Goal: Information Seeking & Learning: Learn about a topic

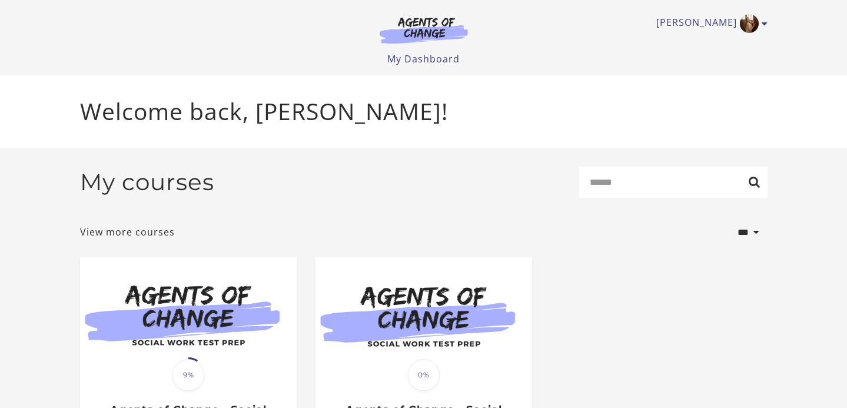
scroll to position [134, 0]
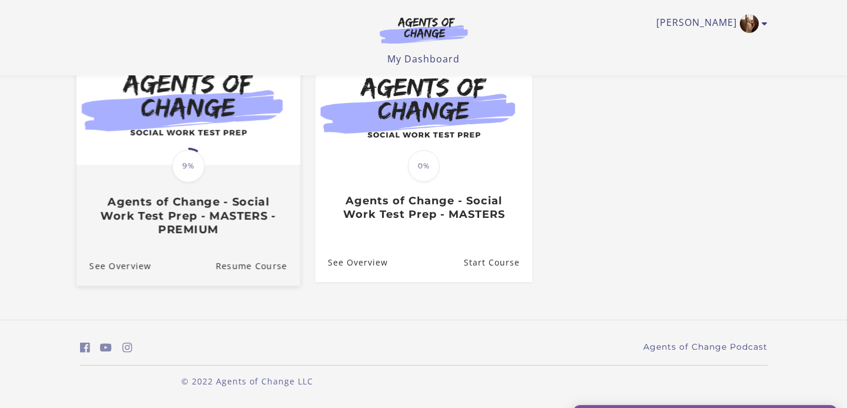
click at [254, 171] on div "Translation missing: en.liquid.partials.dashboard_course_card.progress_descript…" at bounding box center [188, 201] width 224 height 70
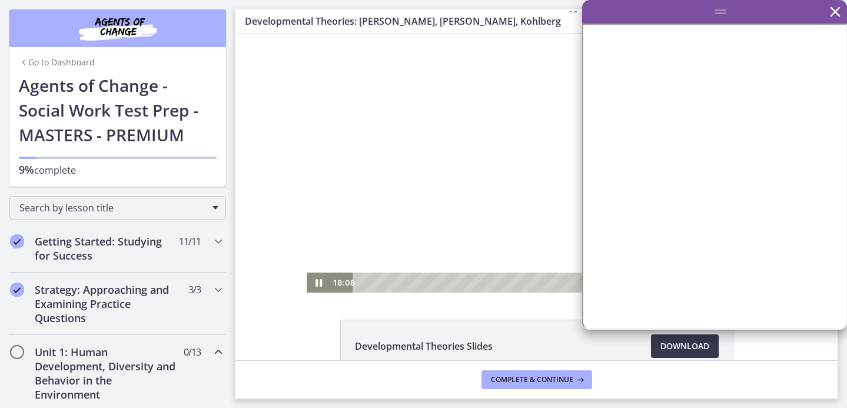
click at [756, 284] on icon "Fullscreen" at bounding box center [754, 283] width 28 height 24
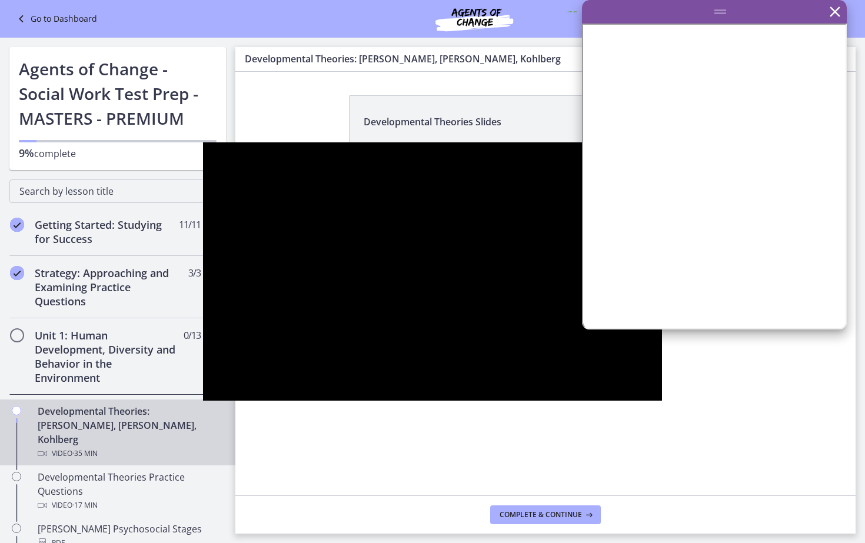
click at [632, 375] on button "Unfullscreen" at bounding box center [647, 388] width 31 height 26
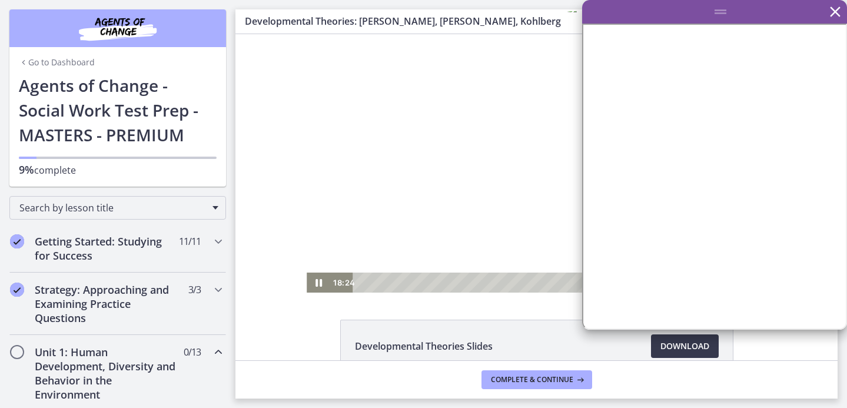
click at [752, 284] on rect "Fullscreen" at bounding box center [754, 282] width 7 height 5
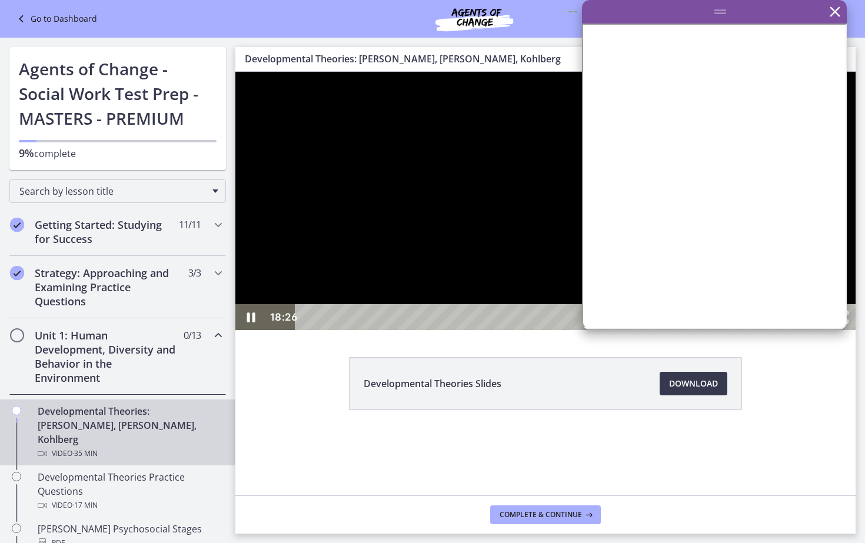
click at [660, 330] on div "17:43" at bounding box center [532, 317] width 450 height 26
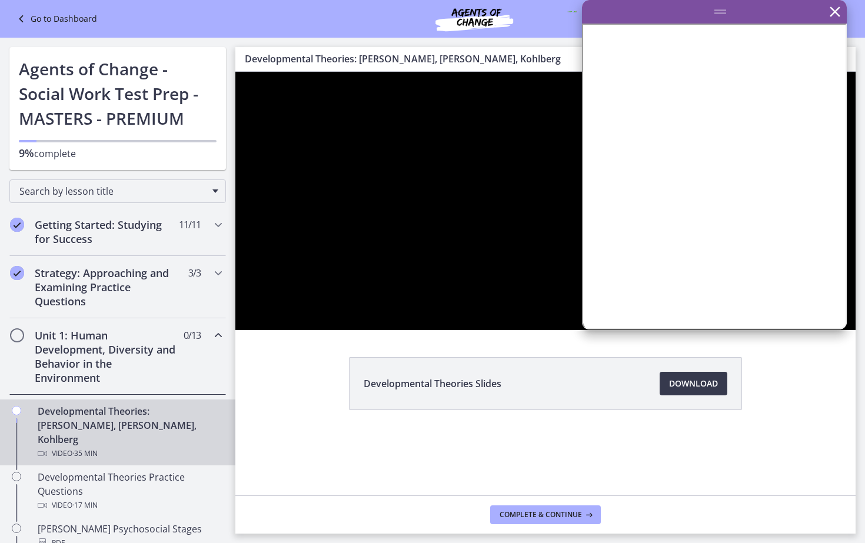
click at [707, 330] on div at bounding box center [545, 201] width 620 height 258
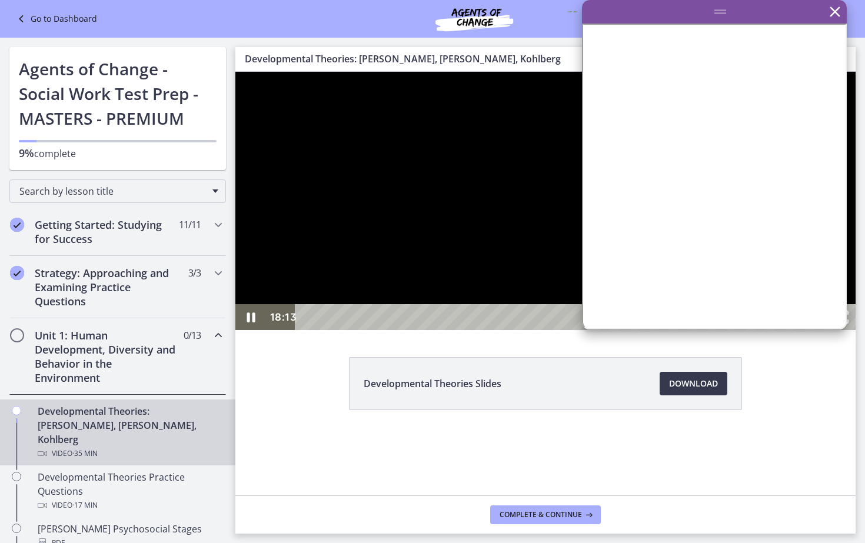
click at [235, 72] on button "Pause: crt89dfaoh5c72tgt07g.mp4" at bounding box center [235, 72] width 1 height 1
click at [707, 330] on div at bounding box center [545, 201] width 620 height 258
click at [694, 330] on div "19:24" at bounding box center [532, 317] width 450 height 26
click at [592, 330] on div at bounding box center [545, 201] width 620 height 258
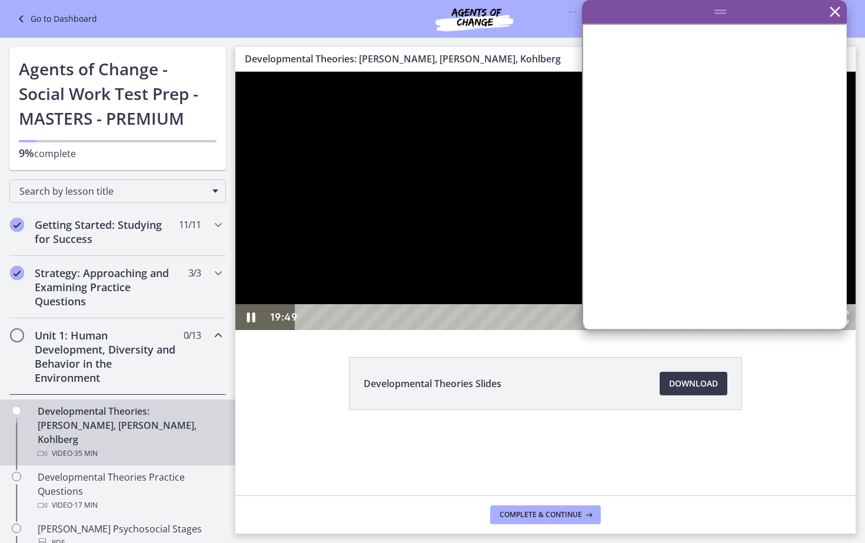
click at [573, 330] on div at bounding box center [545, 201] width 620 height 258
click at [756, 330] on div "25:57" at bounding box center [532, 317] width 450 height 26
click at [846, 330] on div at bounding box center [545, 201] width 620 height 258
click at [235, 72] on button "Play Video: crt89dfaoh5c72tgt07g.mp4" at bounding box center [235, 72] width 1 height 1
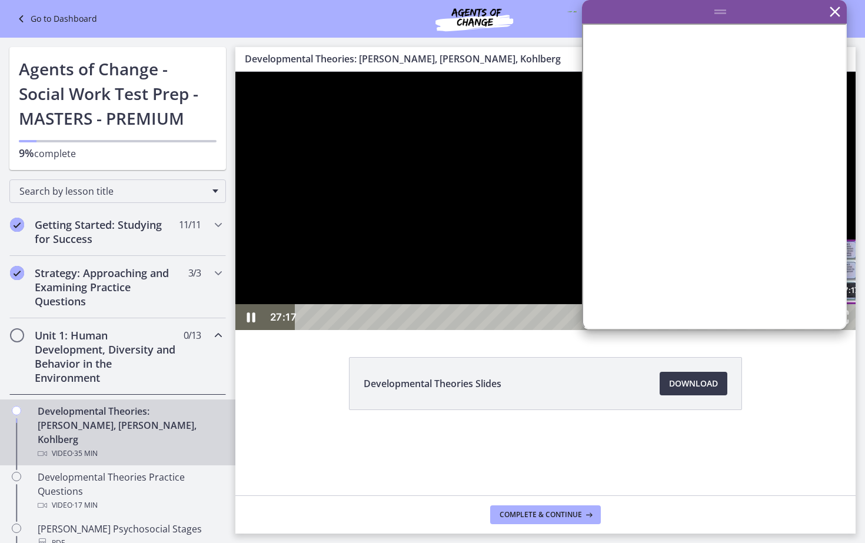
click at [756, 330] on div "27:17" at bounding box center [532, 317] width 450 height 26
click at [756, 330] on div "27:38" at bounding box center [532, 317] width 450 height 26
click at [846, 322] on div "Playbar" at bounding box center [857, 317] width 9 height 9
click at [756, 330] on div "26:59" at bounding box center [532, 317] width 450 height 26
click at [756, 330] on div "32:39" at bounding box center [532, 317] width 450 height 26
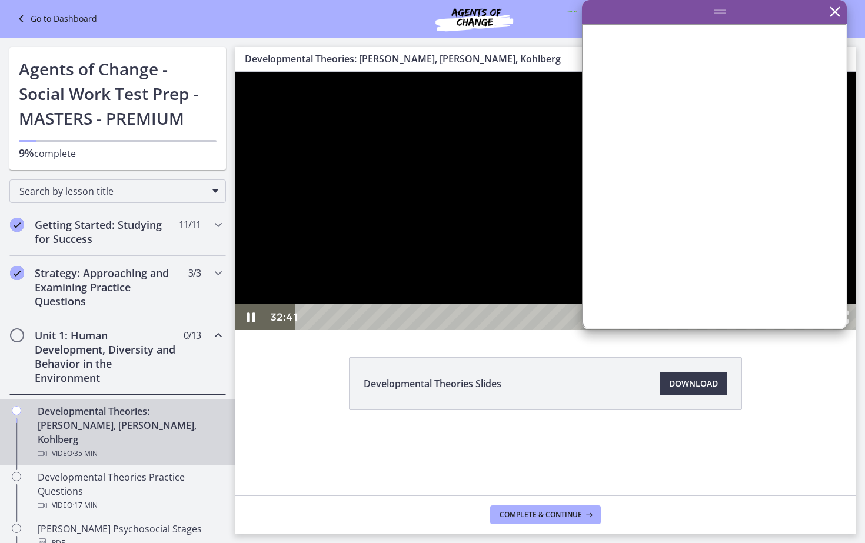
click at [756, 330] on div "32:55" at bounding box center [532, 317] width 450 height 26
click at [846, 330] on div at bounding box center [545, 201] width 620 height 258
click at [503, 147] on div at bounding box center [545, 201] width 620 height 258
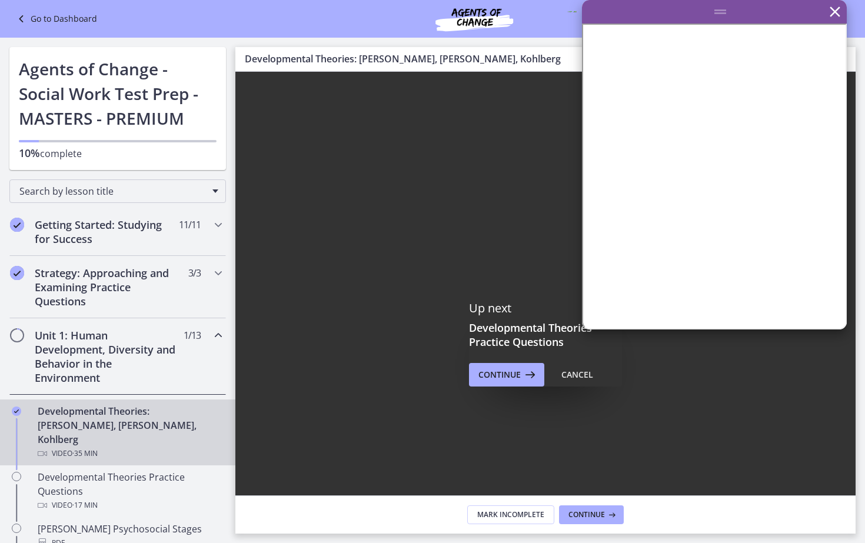
click at [846, 407] on icon "Fullscreen" at bounding box center [840, 546] width 31 height 26
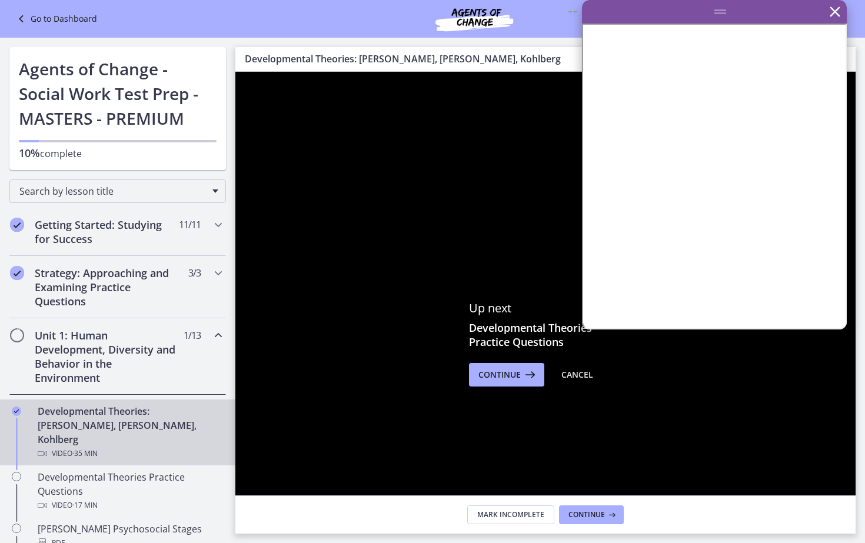
click at [846, 407] on icon "Unfullscreen" at bounding box center [840, 545] width 36 height 31
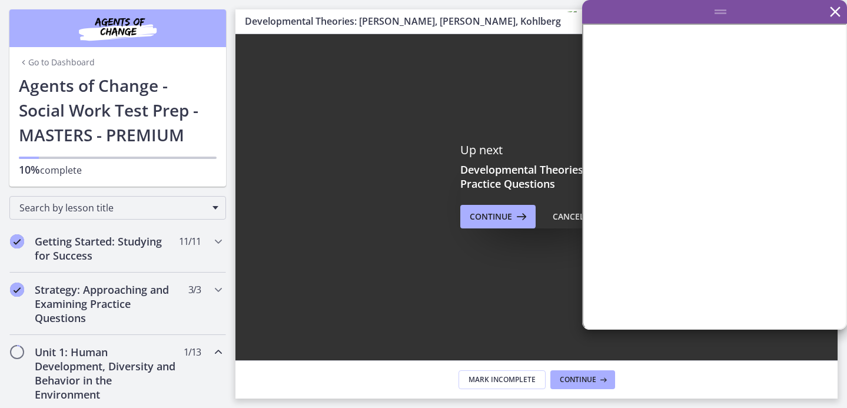
scroll to position [122, 0]
click at [573, 376] on span "Continue" at bounding box center [578, 379] width 36 height 9
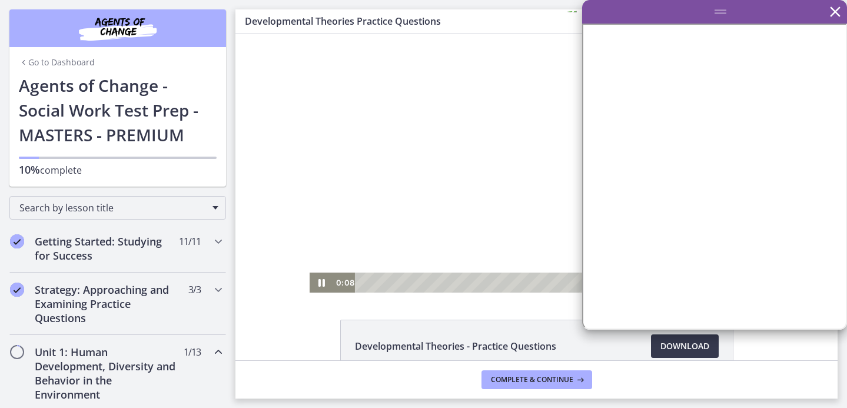
click at [727, 287] on icon "Show settings menu" at bounding box center [728, 283] width 28 height 24
click at [752, 283] on icon "Fullscreen" at bounding box center [751, 283] width 28 height 24
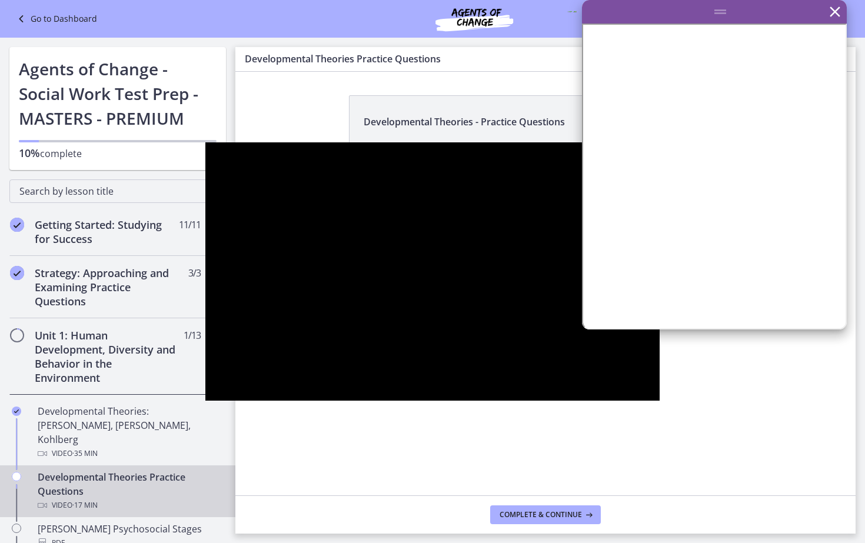
click at [629, 375] on button "Unfullscreen" at bounding box center [644, 388] width 31 height 26
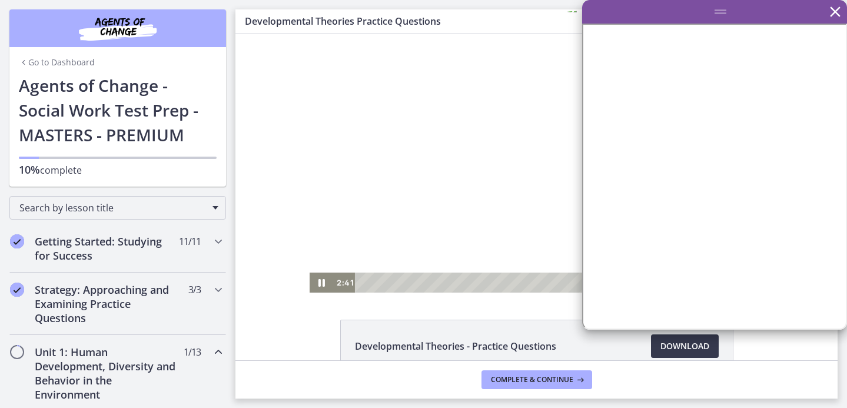
click at [327, 271] on div at bounding box center [537, 163] width 454 height 258
click at [750, 285] on rect "Fullscreen" at bounding box center [751, 282] width 7 height 5
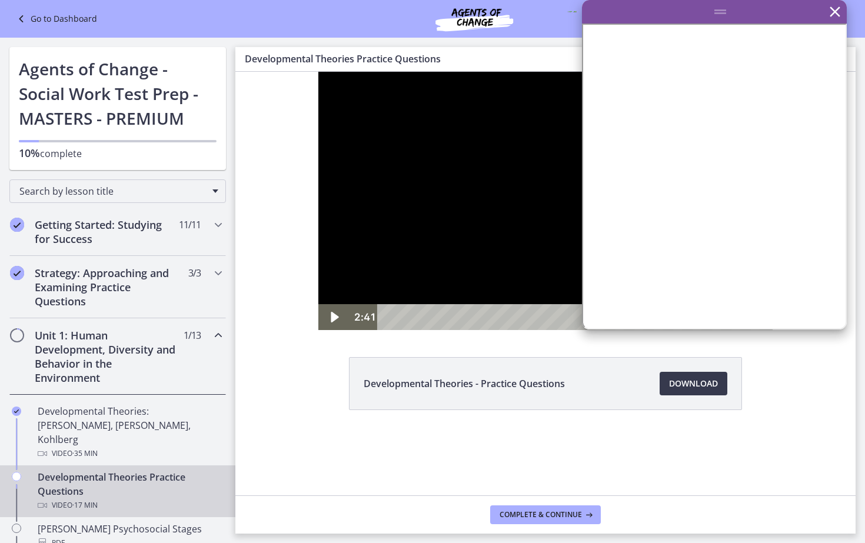
click at [742, 304] on button "Unfullscreen" at bounding box center [757, 317] width 31 height 26
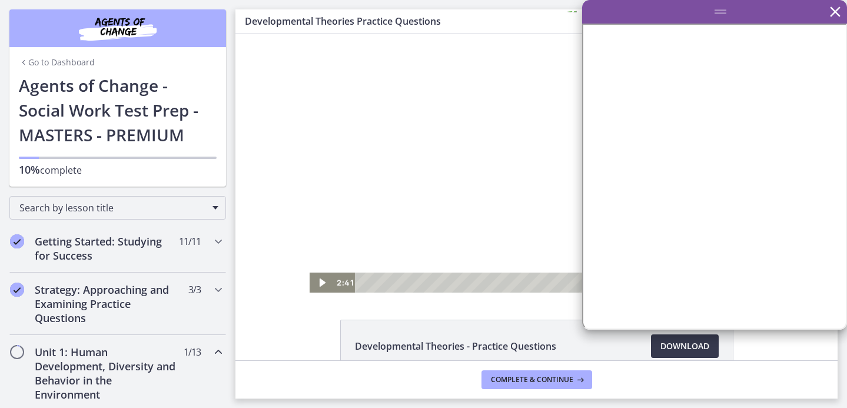
click at [745, 283] on icon "Fullscreen" at bounding box center [751, 283] width 28 height 24
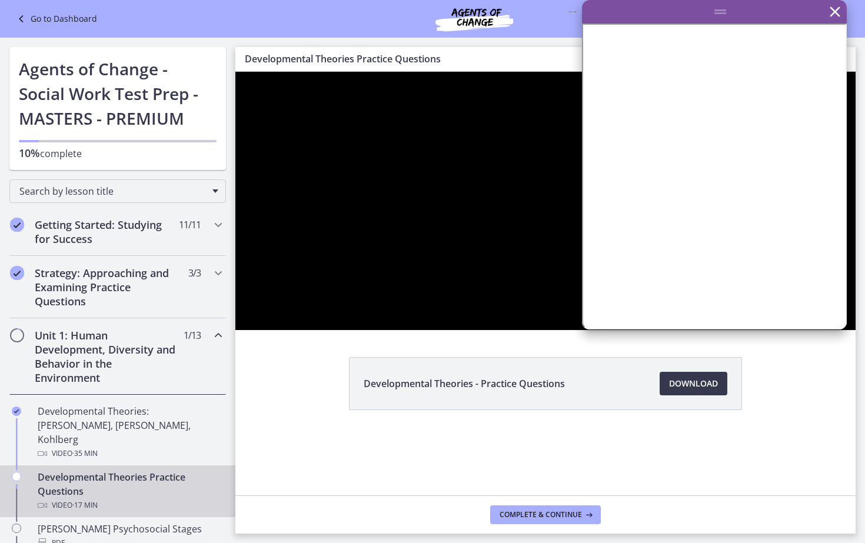
click at [846, 330] on div at bounding box center [545, 201] width 620 height 258
click at [846, 310] on div at bounding box center [545, 201] width 620 height 258
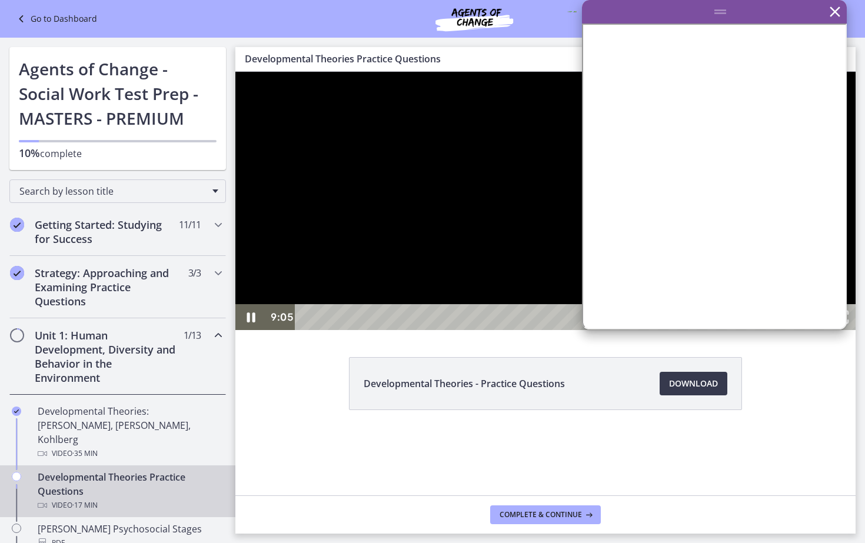
click at [672, 330] on div "9:05" at bounding box center [532, 317] width 450 height 26
click at [655, 330] on div "8:39" at bounding box center [532, 317] width 450 height 26
click at [673, 330] on div "9:06" at bounding box center [532, 317] width 450 height 26
click at [669, 330] on div "9:00" at bounding box center [532, 317] width 450 height 26
click at [656, 330] on div "8:41" at bounding box center [532, 317] width 450 height 26
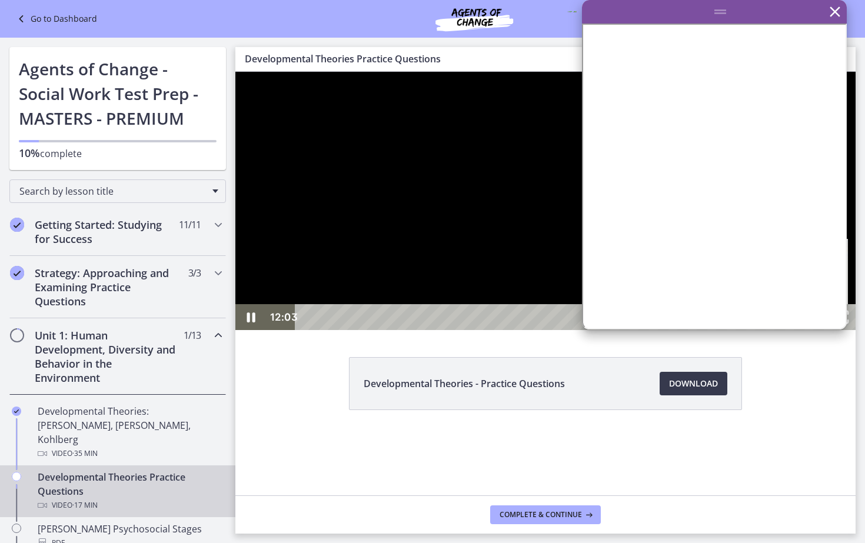
click at [756, 330] on div "12:03" at bounding box center [532, 317] width 450 height 26
click at [798, 330] on div at bounding box center [545, 201] width 620 height 258
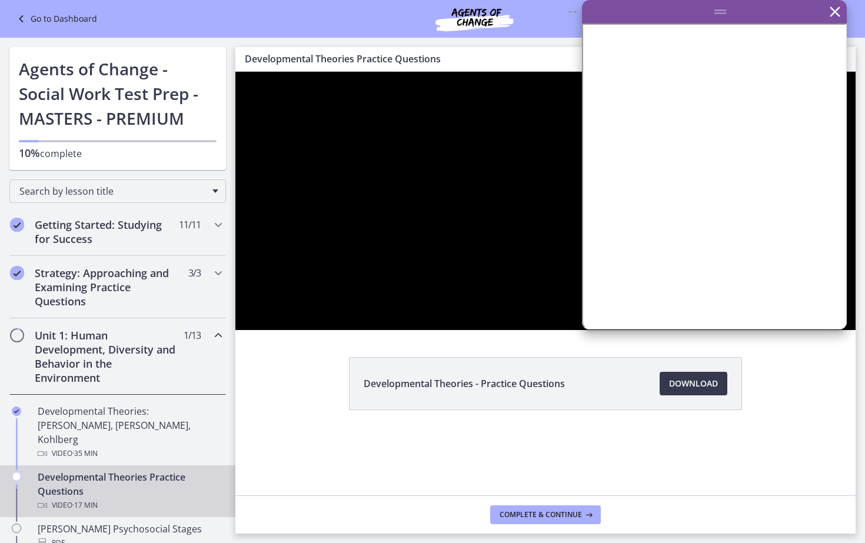
click at [235, 72] on button "Pause: cbe1jt1t4o1cl02siaug.mp4" at bounding box center [235, 72] width 1 height 1
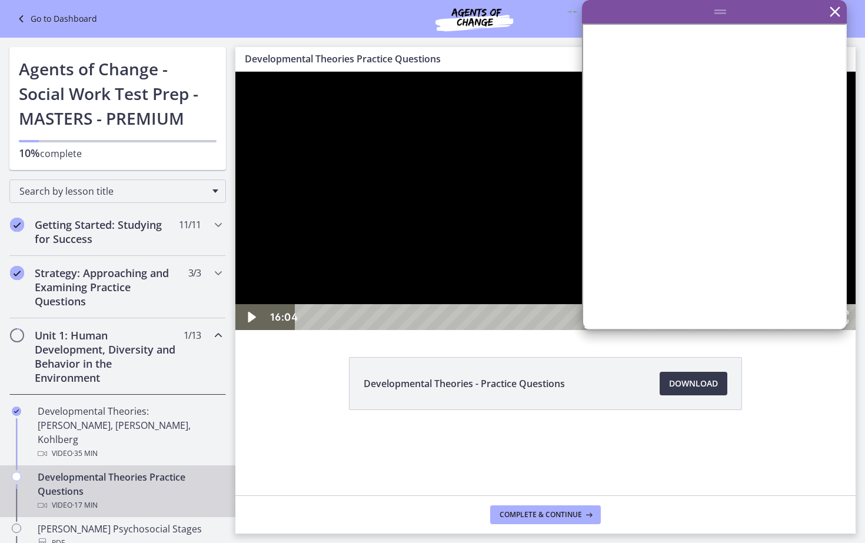
click at [235, 72] on button "Play Video: cbe1jt1t4o1cl02siaug.mp4" at bounding box center [235, 72] width 1 height 1
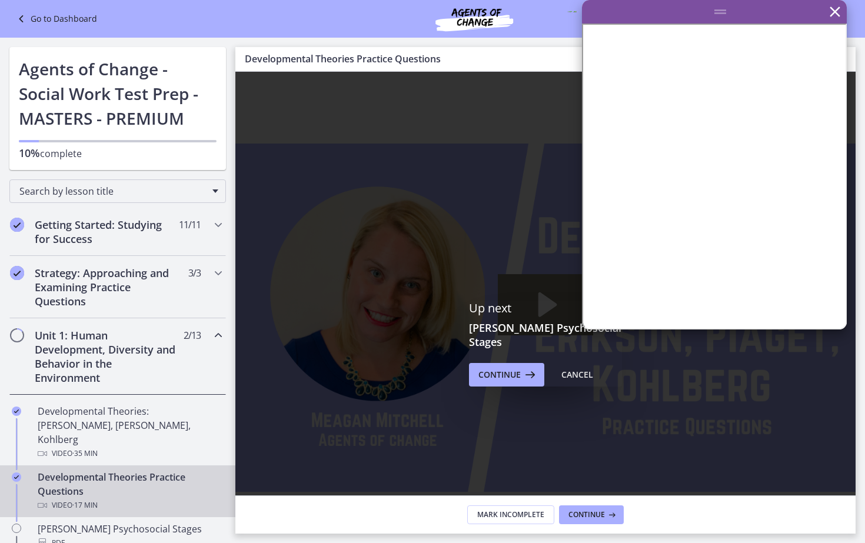
click at [846, 407] on div "Click for sound @keyframes VOLUME_SMALL_WAVE_FLASH { 0% { opacity: 0; } 33% { o…" at bounding box center [545, 318] width 620 height 492
click at [846, 407] on icon "Fullscreen" at bounding box center [840, 551] width 36 height 31
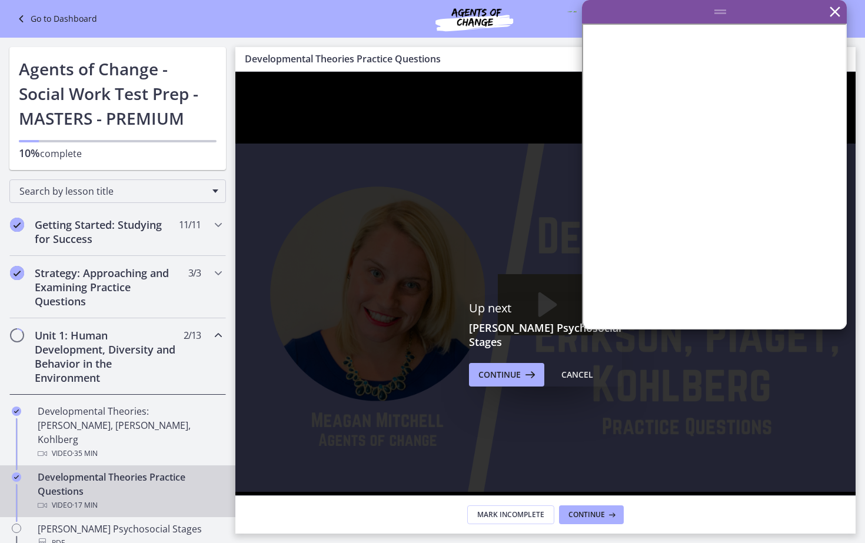
click at [846, 407] on icon "Unfullscreen" at bounding box center [840, 551] width 36 height 31
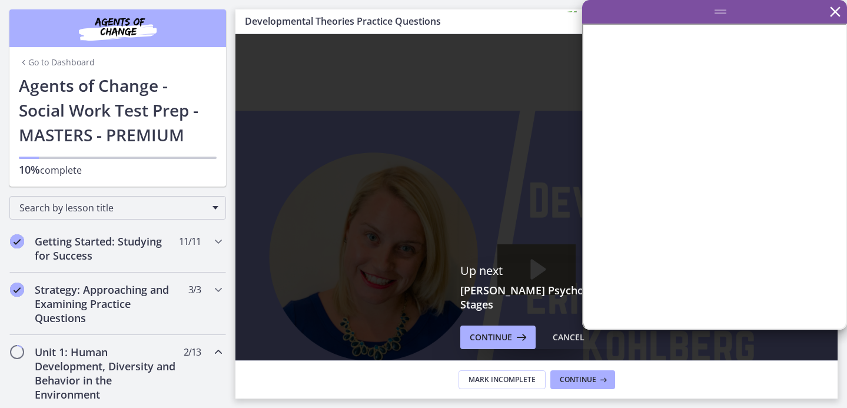
scroll to position [78, 0]
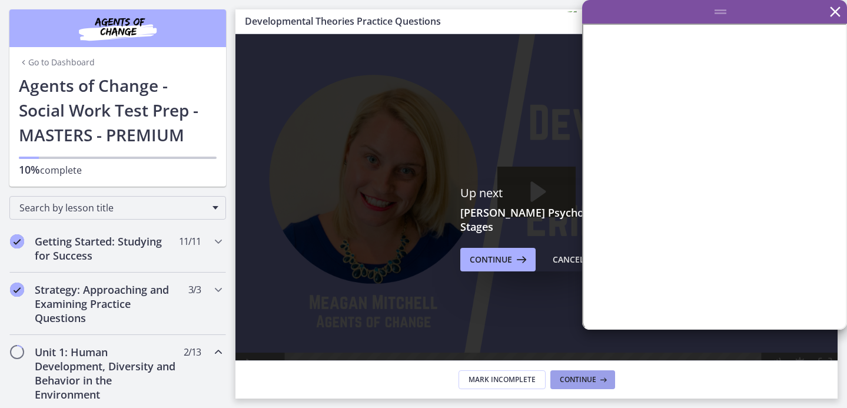
click at [560, 382] on span "Continue" at bounding box center [578, 379] width 36 height 9
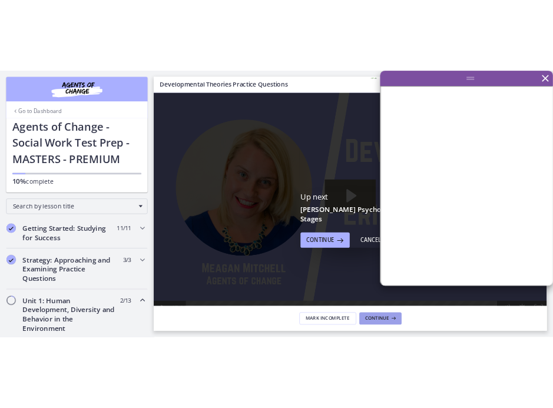
scroll to position [0, 0]
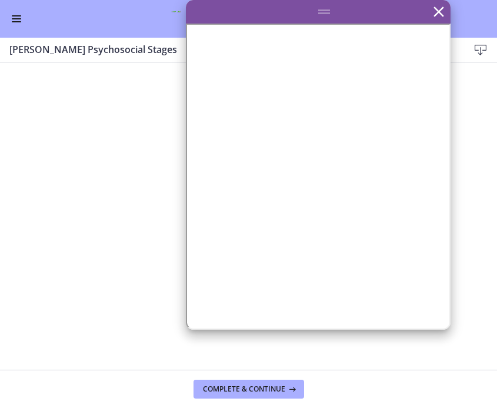
click at [478, 55] on icon at bounding box center [481, 50] width 14 height 14
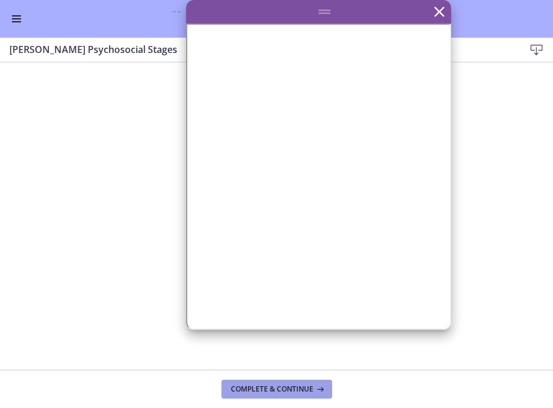
click at [301, 380] on button "Complete & continue" at bounding box center [276, 389] width 111 height 19
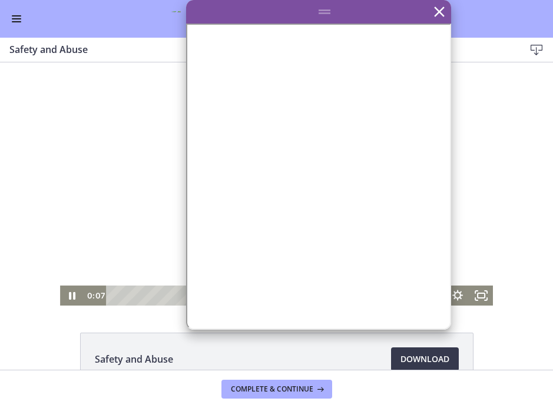
click at [384, 244] on div at bounding box center [276, 183] width 432 height 243
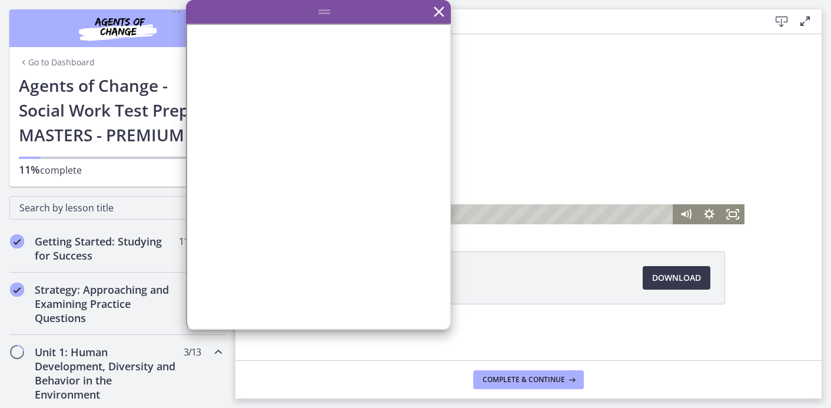
scroll to position [54, 0]
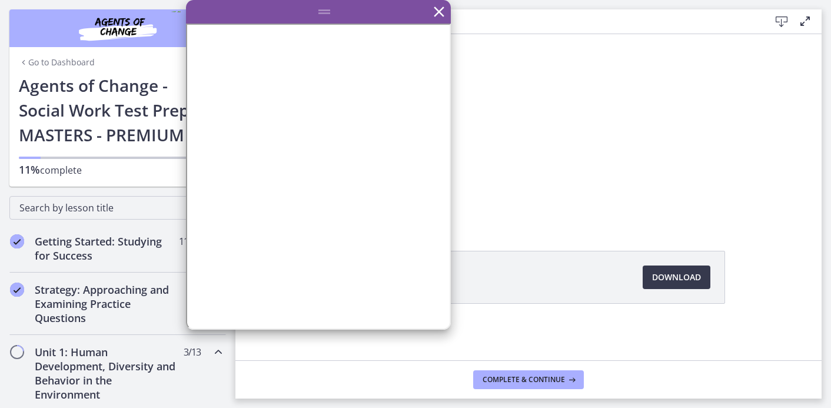
drag, startPoint x: 730, startPoint y: 212, endPoint x: 783, endPoint y: 295, distance: 98.0
click at [783, 224] on html "Click for sound @keyframes VOLUME_SMALL_WAVE_FLASH { 0% { opacity: 0; } 33% { o…" at bounding box center [528, 102] width 586 height 243
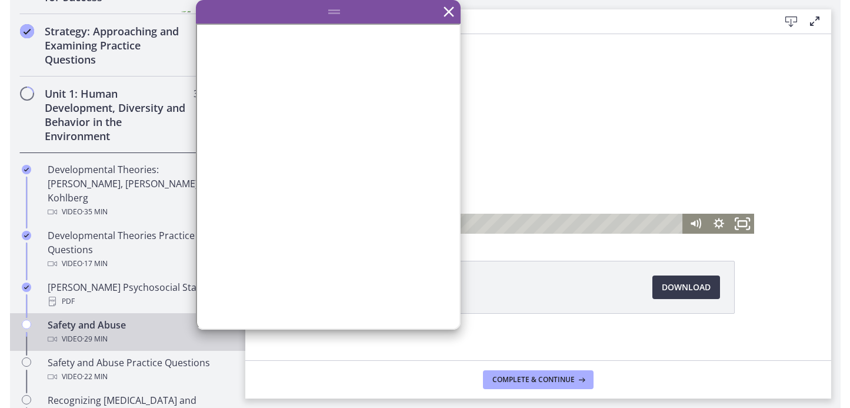
scroll to position [43, 0]
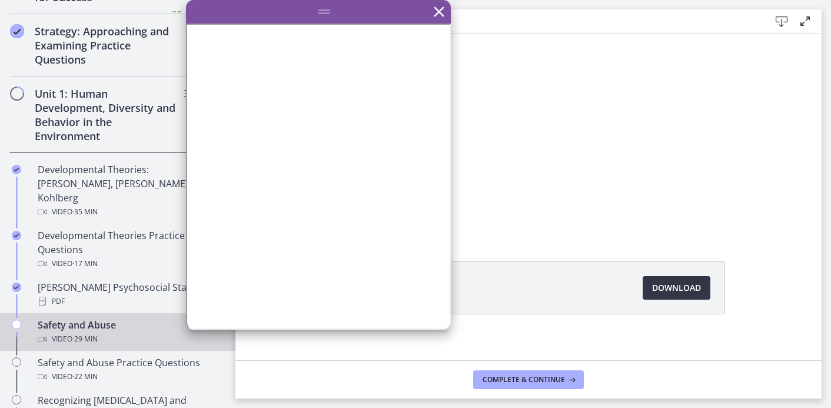
click at [680, 283] on span "Download Opens in a new window" at bounding box center [676, 288] width 49 height 14
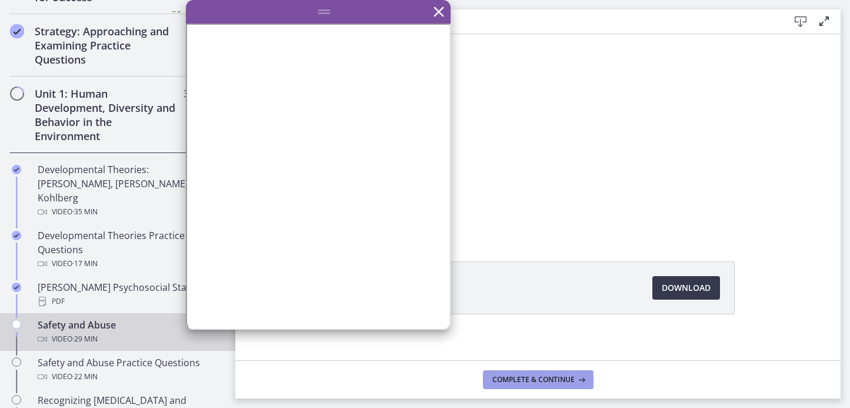
click at [536, 388] on button "Complete & continue" at bounding box center [538, 379] width 111 height 19
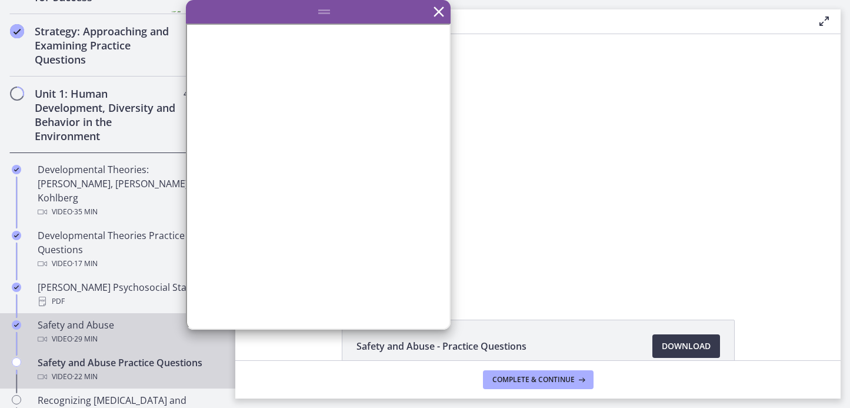
click at [149, 332] on div "Video · 29 min" at bounding box center [130, 339] width 184 height 14
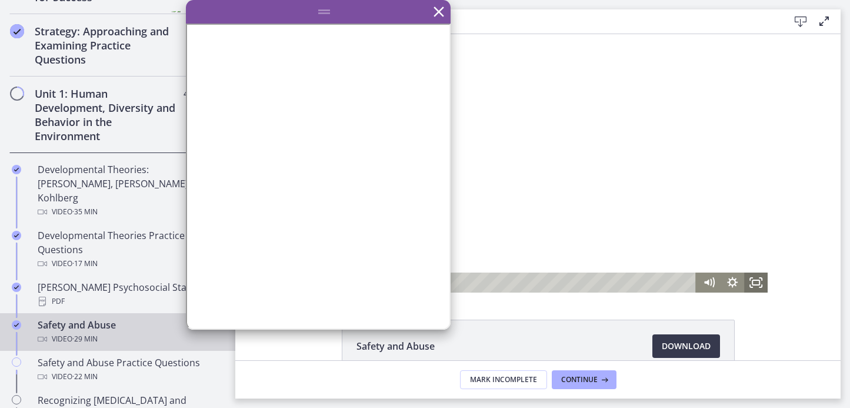
click at [751, 285] on icon "Fullscreen" at bounding box center [757, 283] width 24 height 20
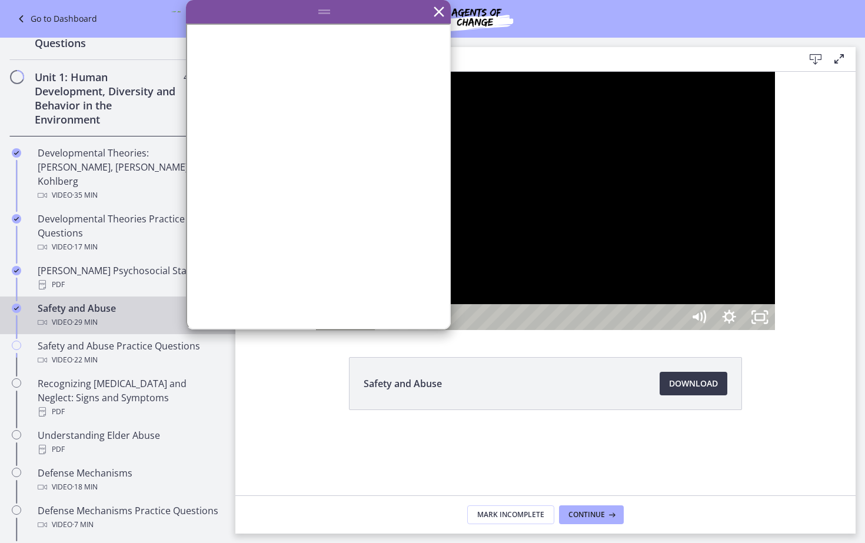
scroll to position [204, 0]
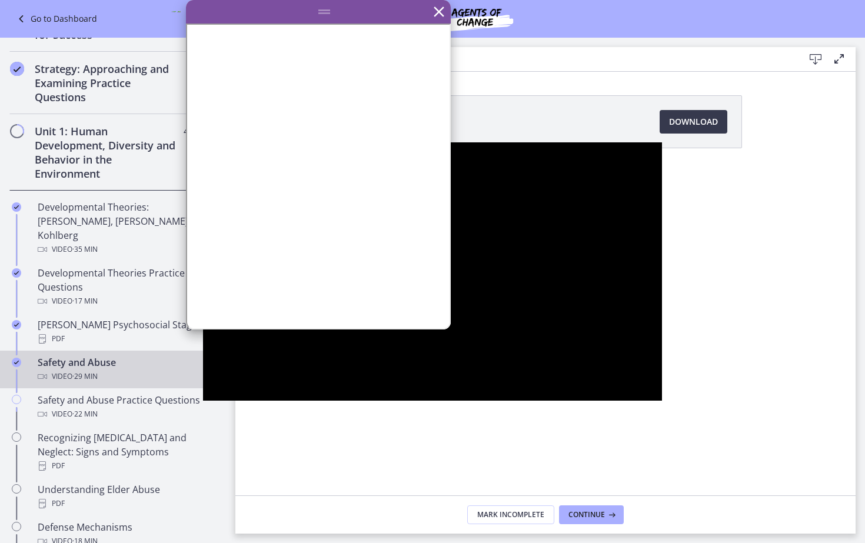
click at [616, 347] on div at bounding box center [432, 271] width 459 height 258
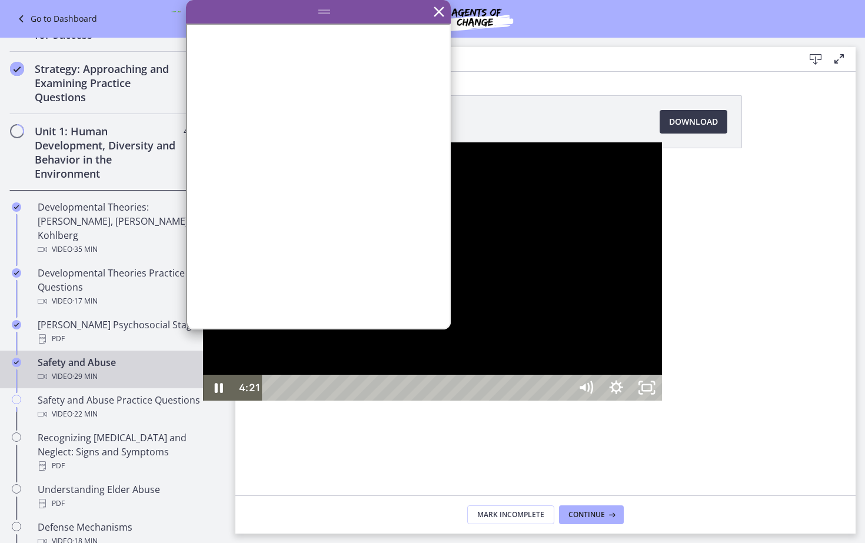
click at [203, 401] on div at bounding box center [432, 271] width 459 height 258
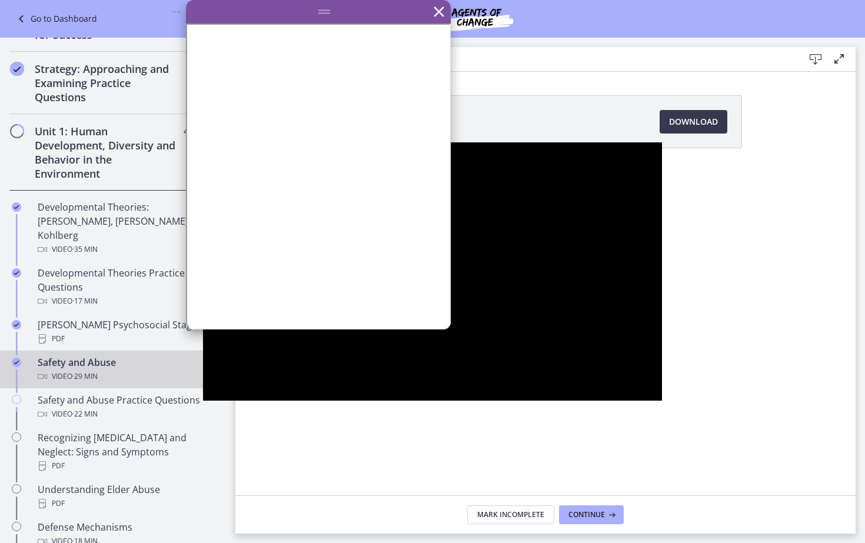
click at [203, 142] on button "Play Video: ctrt98fh120s72qirkmg.mp4" at bounding box center [203, 142] width 1 height 1
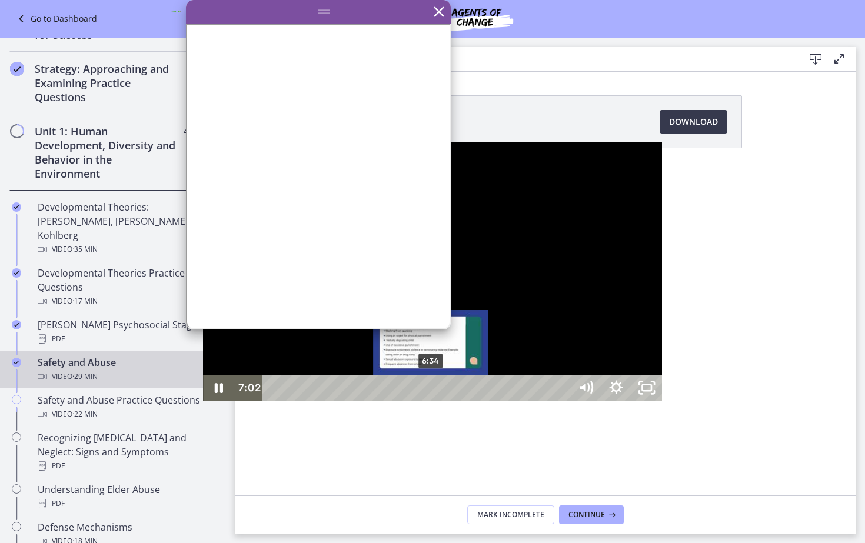
click at [273, 401] on div "6:34" at bounding box center [418, 388] width 290 height 26
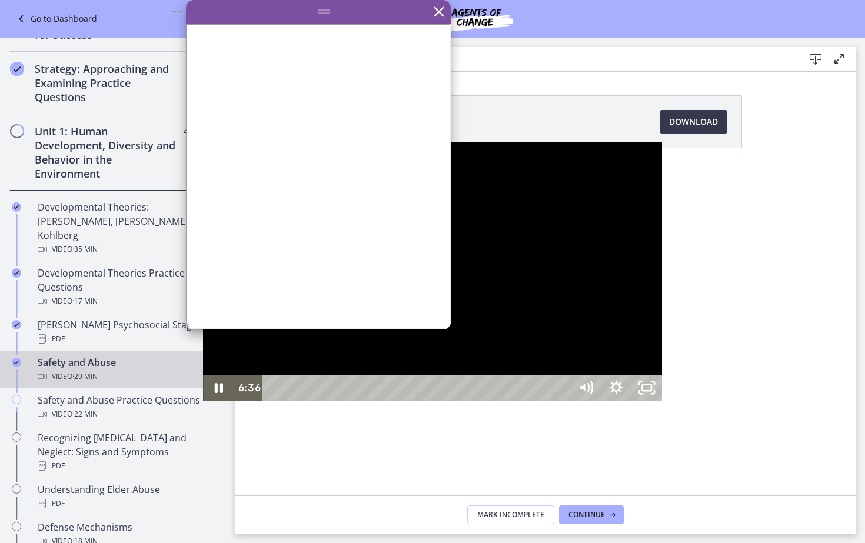
click at [258, 302] on div at bounding box center [432, 271] width 459 height 258
click at [259, 305] on div at bounding box center [432, 271] width 459 height 258
click at [623, 394] on icon "Show settings menu" at bounding box center [617, 388] width 14 height 14
click at [662, 351] on div at bounding box center [432, 271] width 459 height 258
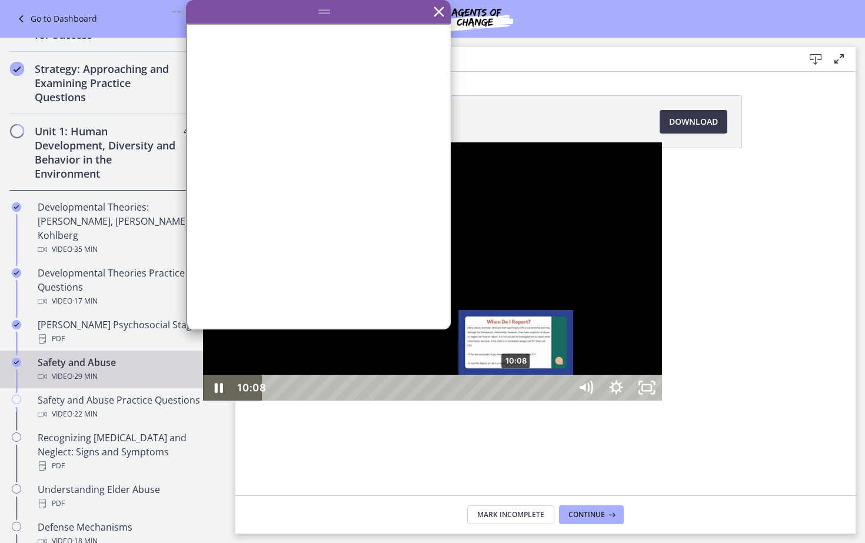
click at [314, 401] on div "10:08" at bounding box center [418, 388] width 290 height 26
click at [300, 401] on div "9:31" at bounding box center [418, 388] width 290 height 26
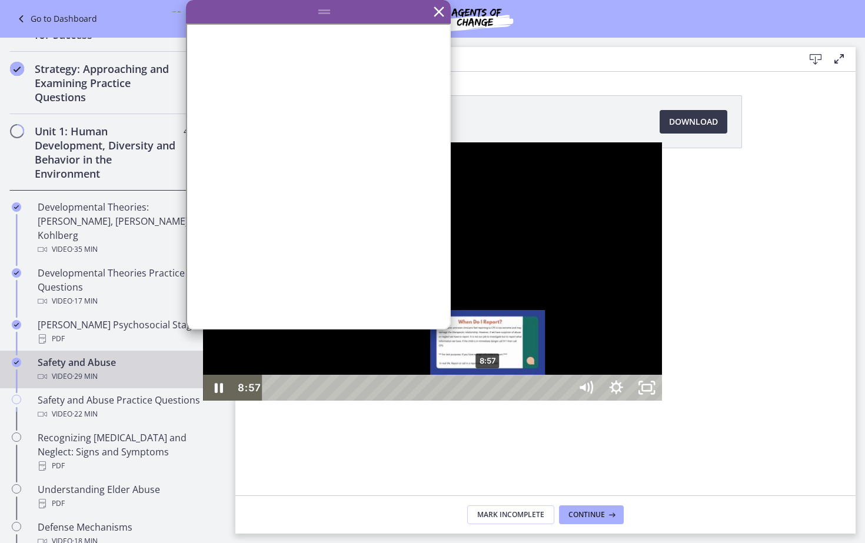
click at [286, 401] on div "8:57" at bounding box center [418, 388] width 290 height 26
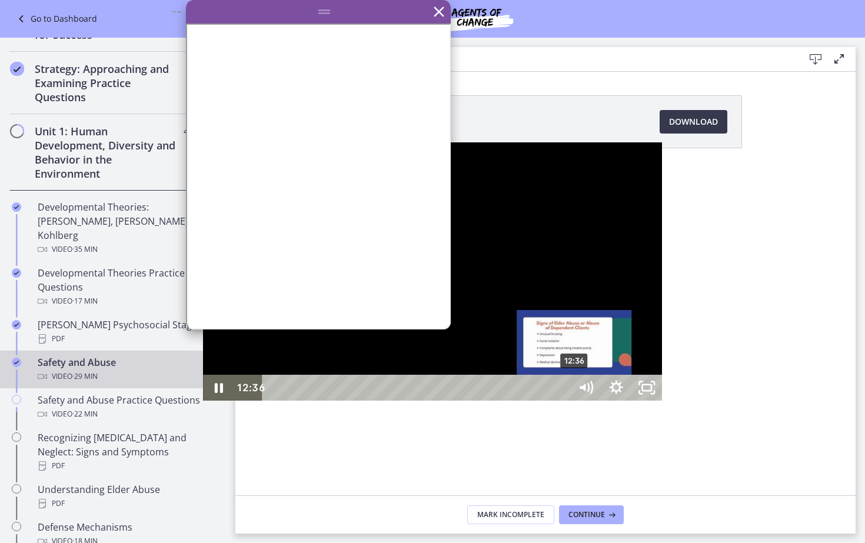
click at [373, 401] on div "12:36" at bounding box center [418, 388] width 290 height 26
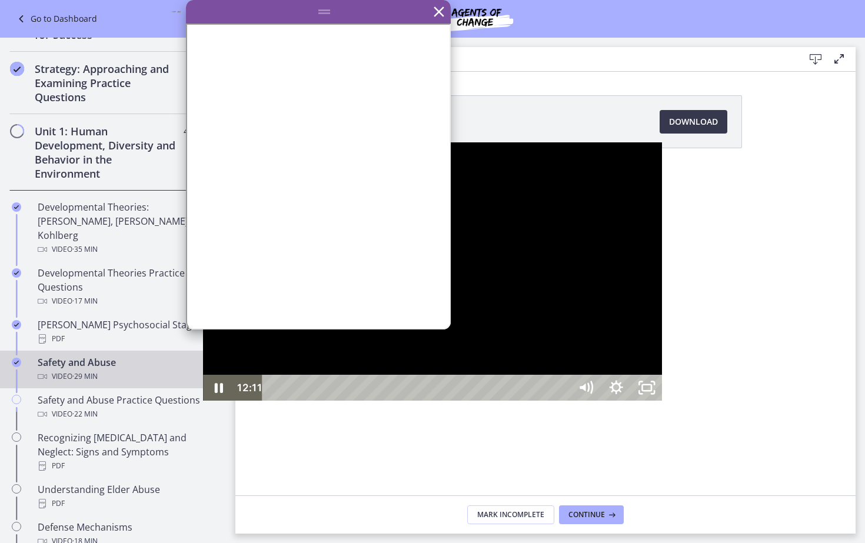
click at [476, 379] on div at bounding box center [432, 271] width 459 height 258
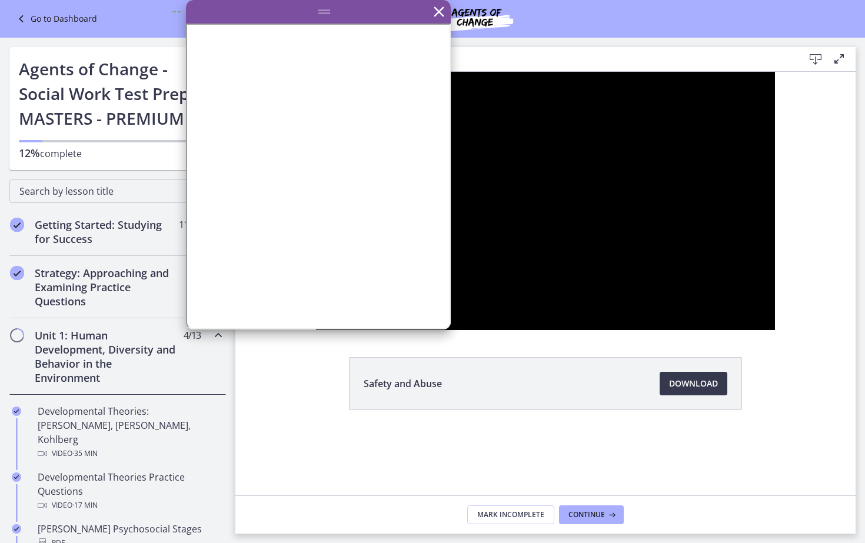
scroll to position [204, 0]
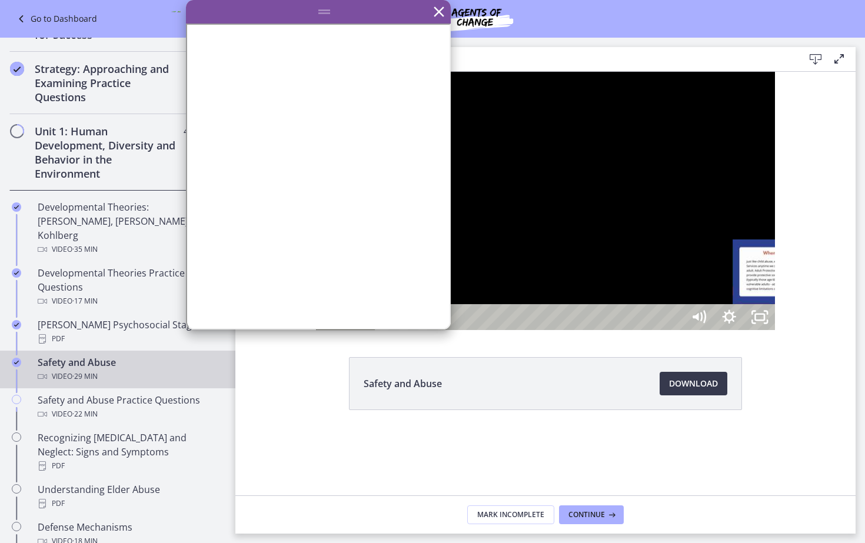
click at [676, 330] on div "16:54" at bounding box center [531, 317] width 290 height 26
click at [775, 330] on div at bounding box center [545, 201] width 459 height 258
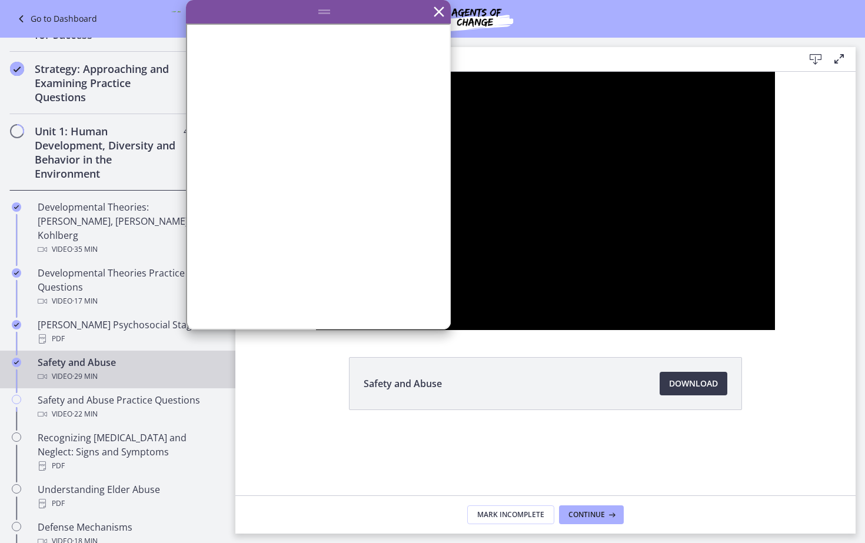
click at [316, 72] on button "Pause: ctrt98fh120s72qirkmg.mp4" at bounding box center [316, 72] width 1 height 1
